Goal: Task Accomplishment & Management: Manage account settings

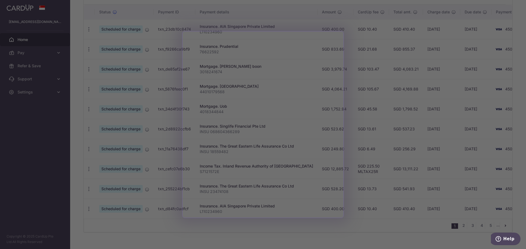
click at [363, 228] on div at bounding box center [265, 126] width 531 height 252
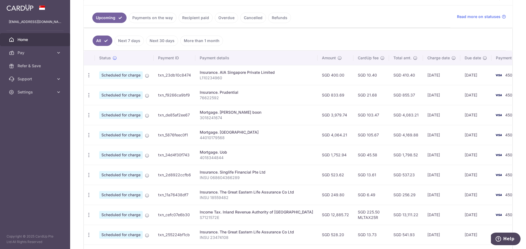
scroll to position [110, 0]
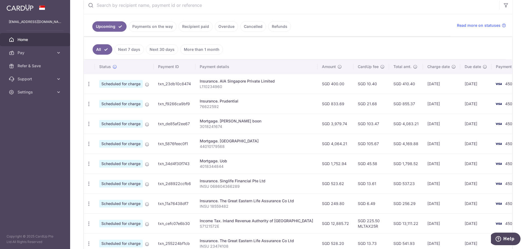
click at [162, 24] on link "Payments on the way" at bounding box center [153, 26] width 48 height 10
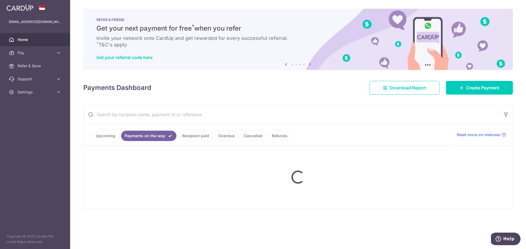
scroll to position [0, 0]
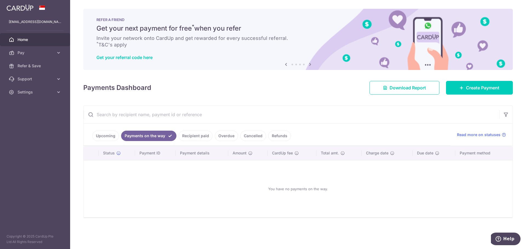
click at [195, 136] on link "Recipient paid" at bounding box center [196, 136] width 34 height 10
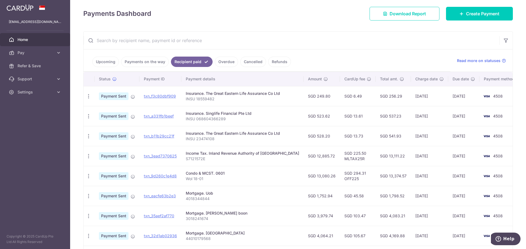
scroll to position [82, 0]
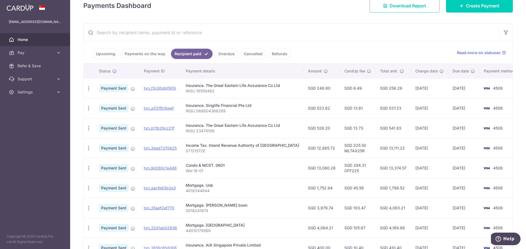
click at [103, 53] on link "Upcoming" at bounding box center [105, 54] width 27 height 10
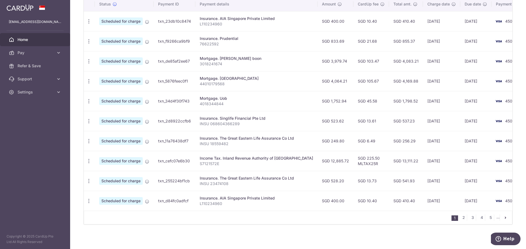
scroll to position [174, 0]
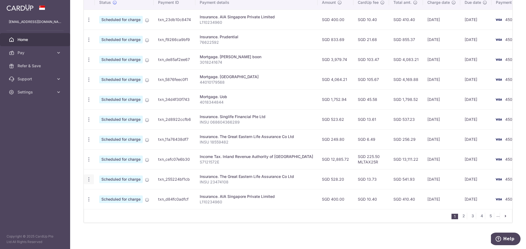
click at [88, 23] on icon "button" at bounding box center [89, 20] width 6 height 6
click at [113, 209] on span "Cancel payment" at bounding box center [118, 208] width 37 height 7
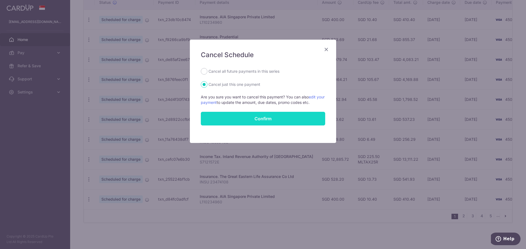
click at [248, 119] on input "Confirm" at bounding box center [263, 119] width 124 height 14
